Goal: Book appointment/travel/reservation

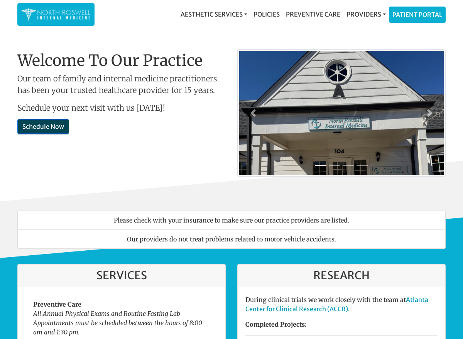
click at [52, 131] on link "Schedule Now" at bounding box center [43, 126] width 52 height 15
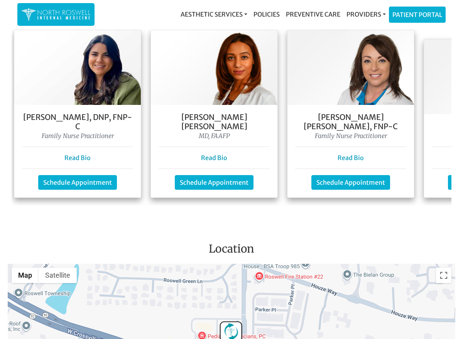
scroll to position [0, 141]
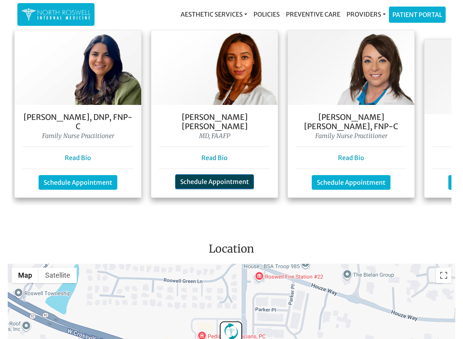
click at [230, 174] on link "Schedule Appointment" at bounding box center [214, 181] width 79 height 15
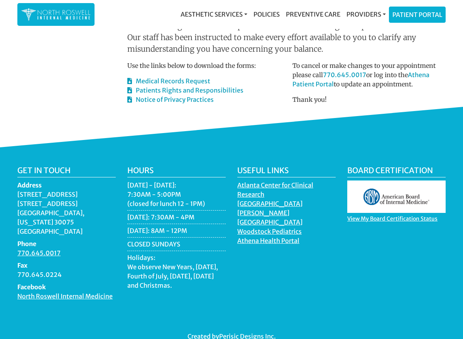
scroll to position [429, 0]
